Goal: Information Seeking & Learning: Learn about a topic

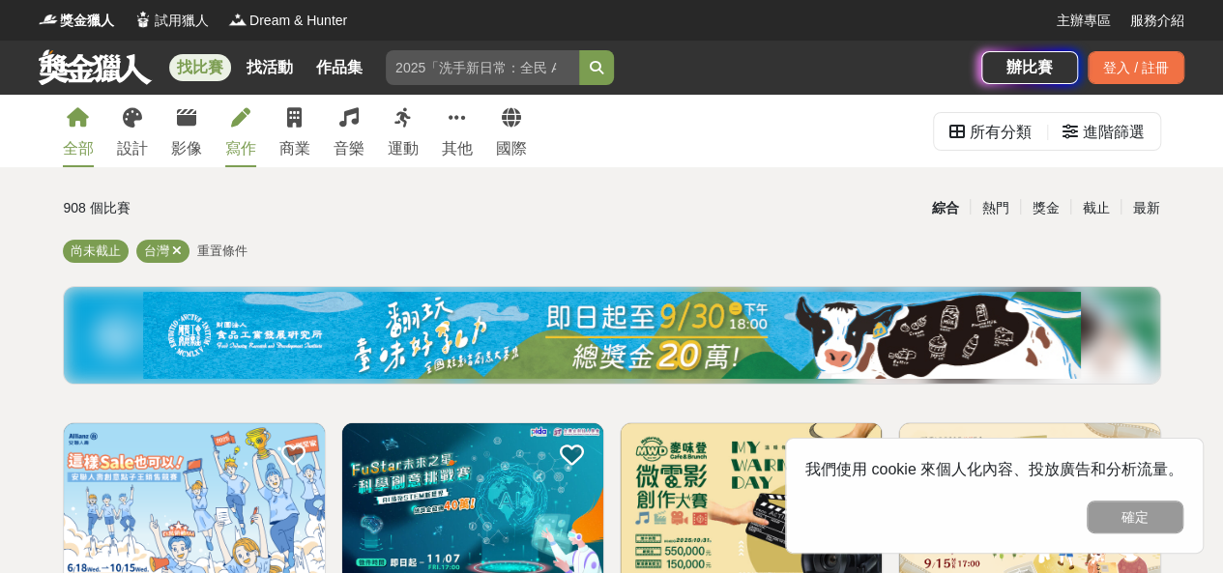
click at [238, 135] on link "寫作" at bounding box center [240, 131] width 31 height 73
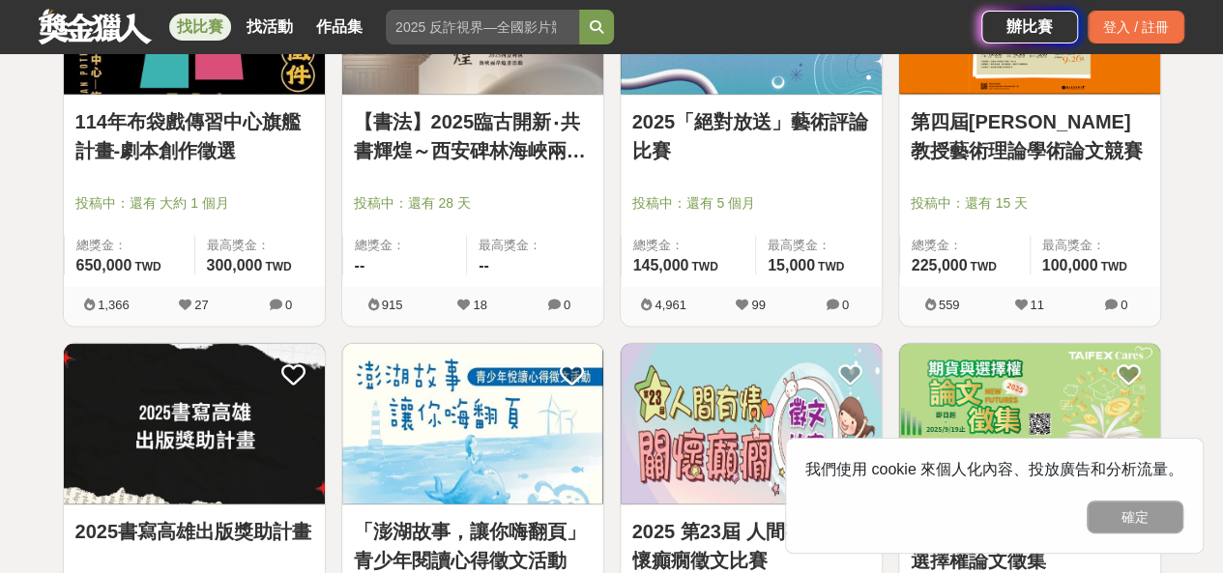
scroll to position [1721, 0]
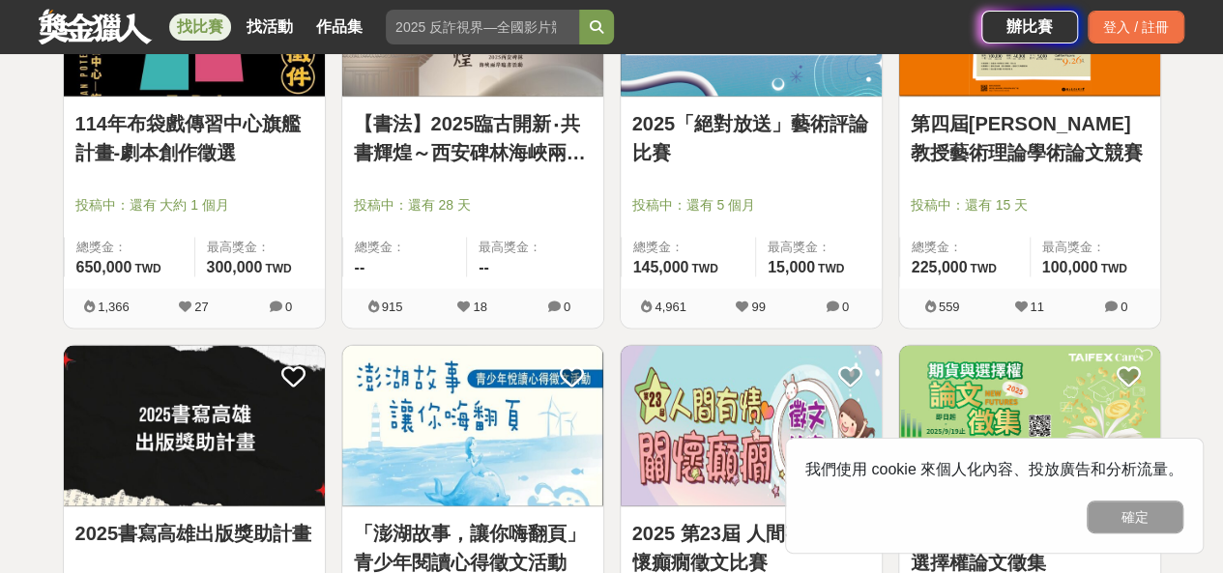
click at [197, 132] on link "114年布袋戲傳習中心旗艦計畫-劇本創作徵選" at bounding box center [194, 137] width 238 height 58
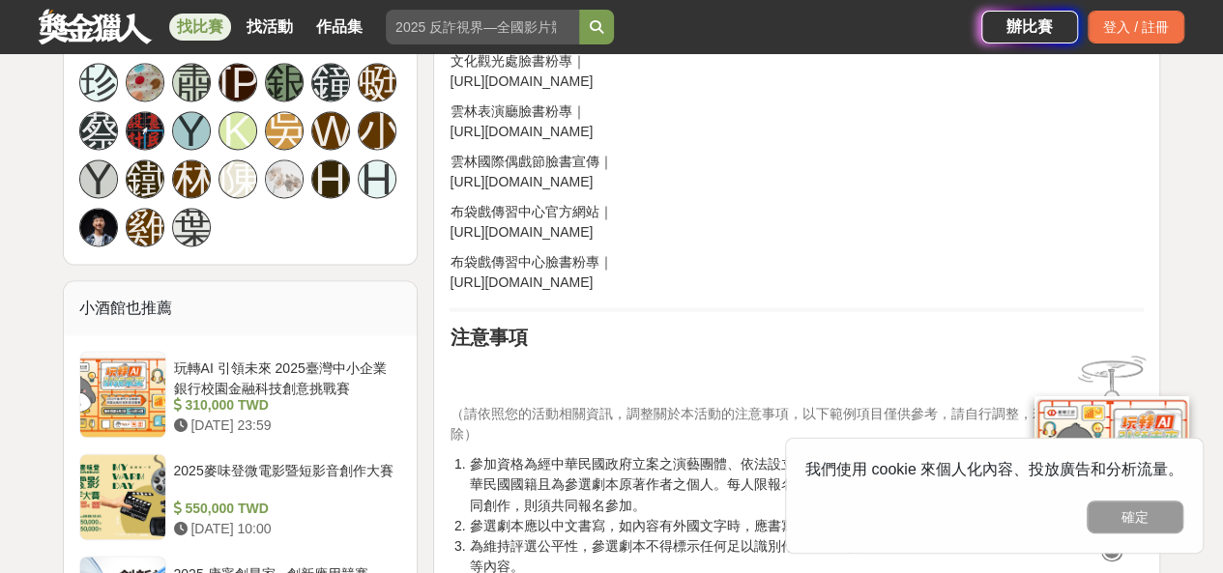
scroll to position [1597, 0]
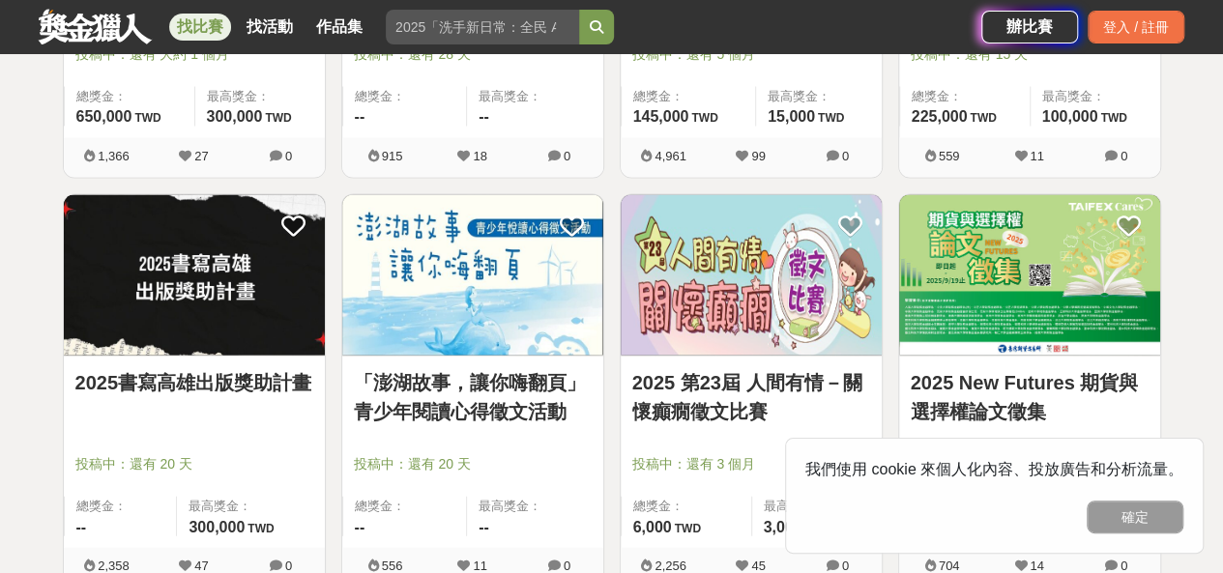
scroll to position [1873, 0]
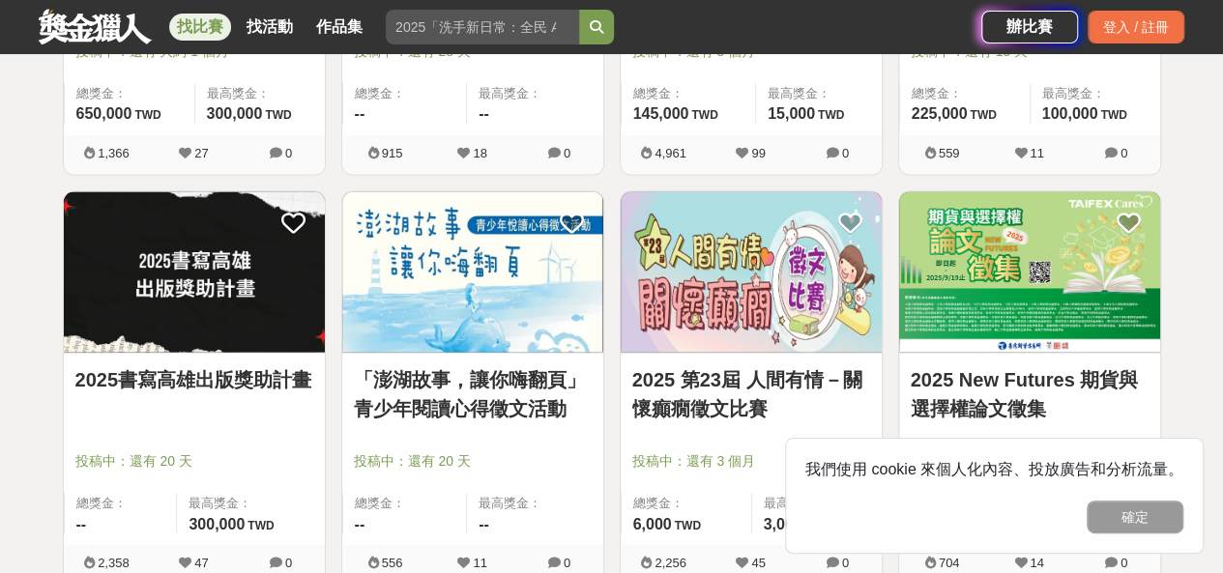
click at [268, 383] on link "2025書寫高雄出版獎助計畫" at bounding box center [194, 379] width 238 height 29
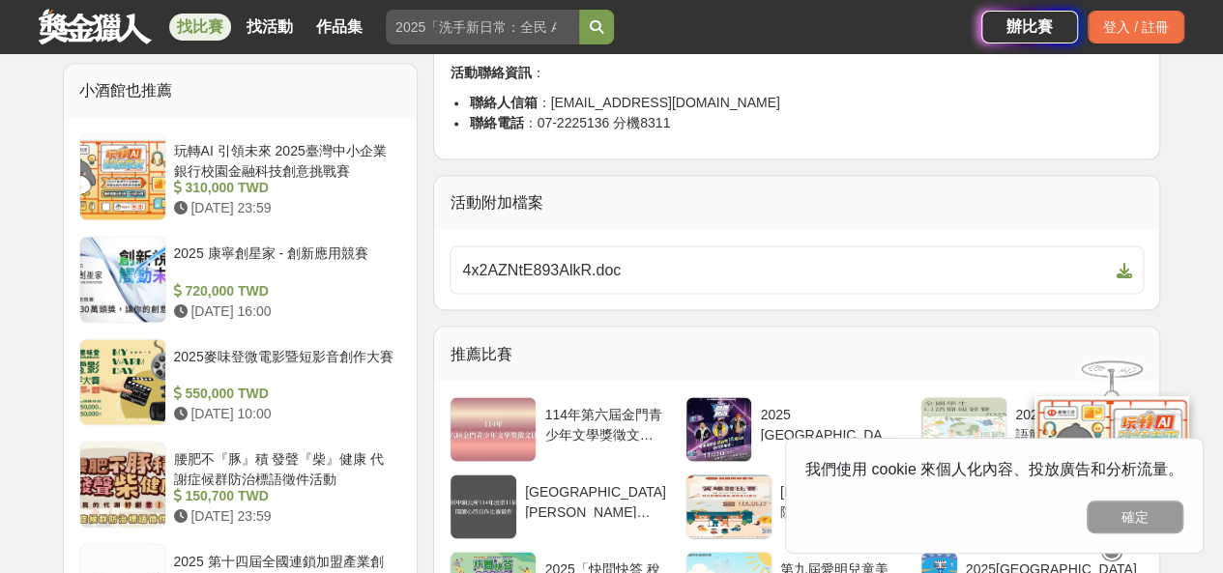
scroll to position [1991, 0]
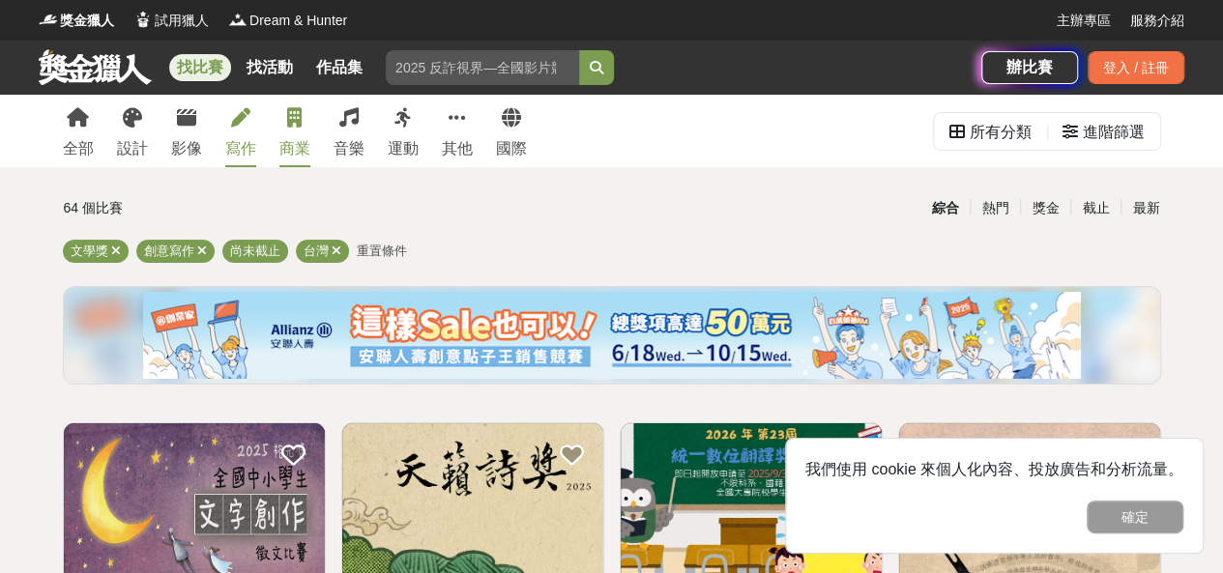
click at [285, 130] on link "商業" at bounding box center [294, 131] width 31 height 73
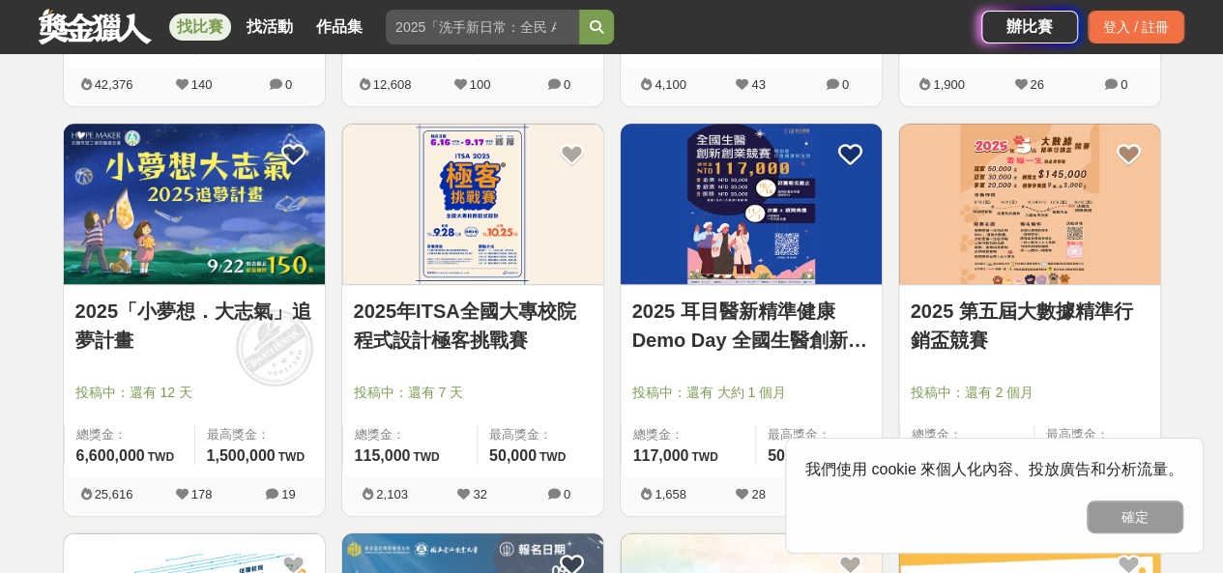
scroll to position [812, 0]
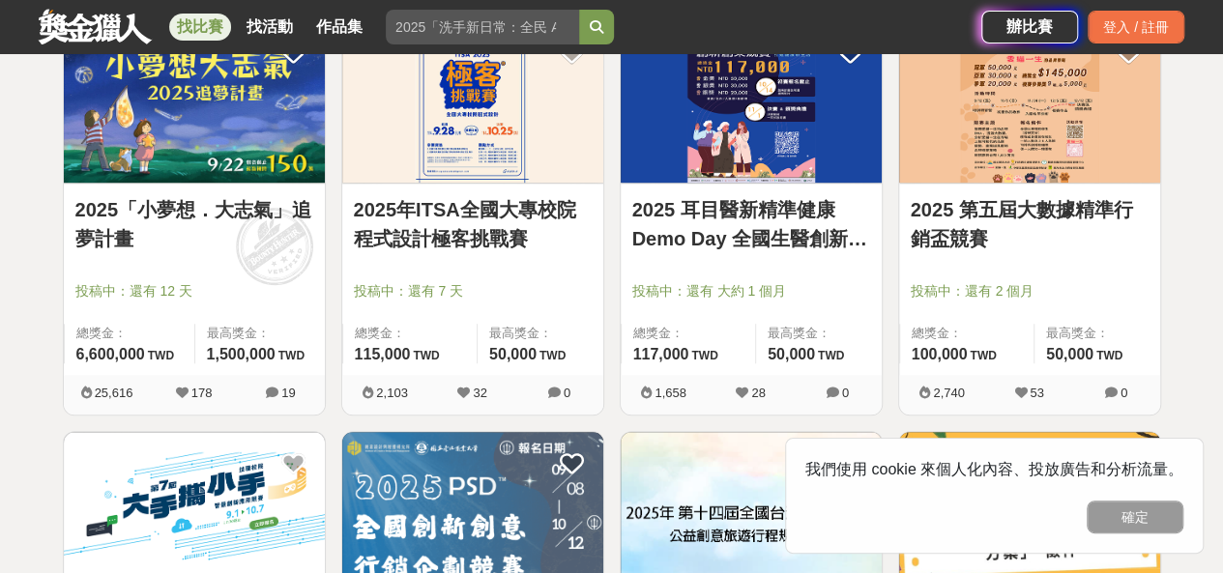
click at [222, 260] on div at bounding box center [199, 263] width 249 height 23
click at [217, 139] on img at bounding box center [194, 102] width 261 height 161
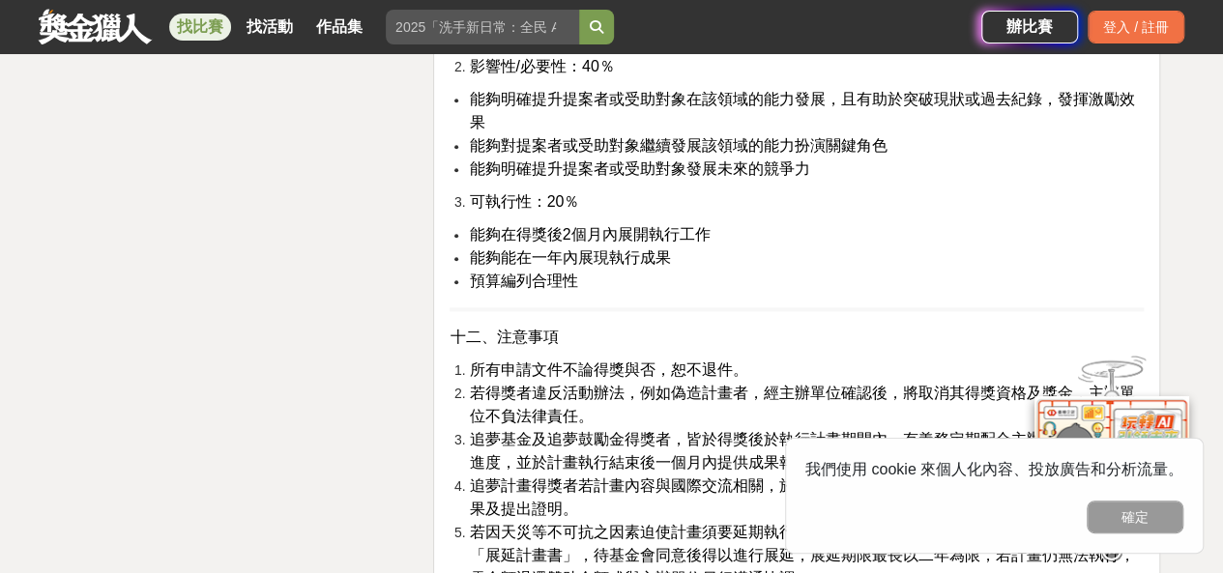
scroll to position [5003, 0]
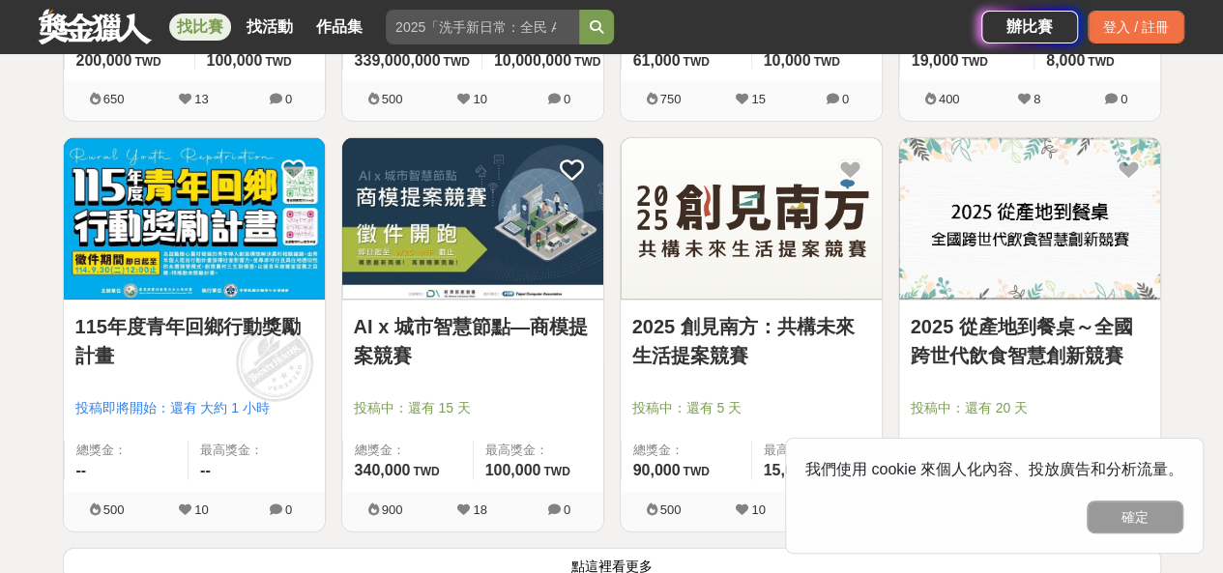
scroll to position [2336, 0]
